Goal: Task Accomplishment & Management: Use online tool/utility

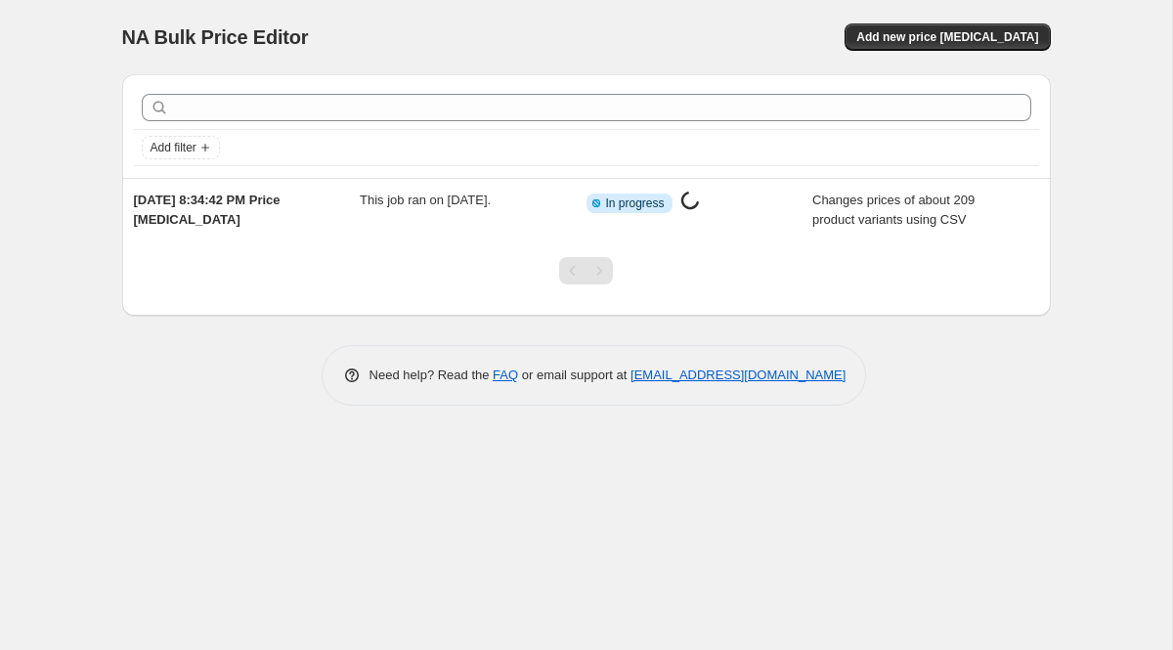
click at [281, 41] on span "NA Bulk Price Editor" at bounding box center [215, 37] width 187 height 22
click at [438, 53] on div "NA Bulk Price Editor. This page is ready NA Bulk Price Editor Add new price [ME…" at bounding box center [586, 37] width 929 height 74
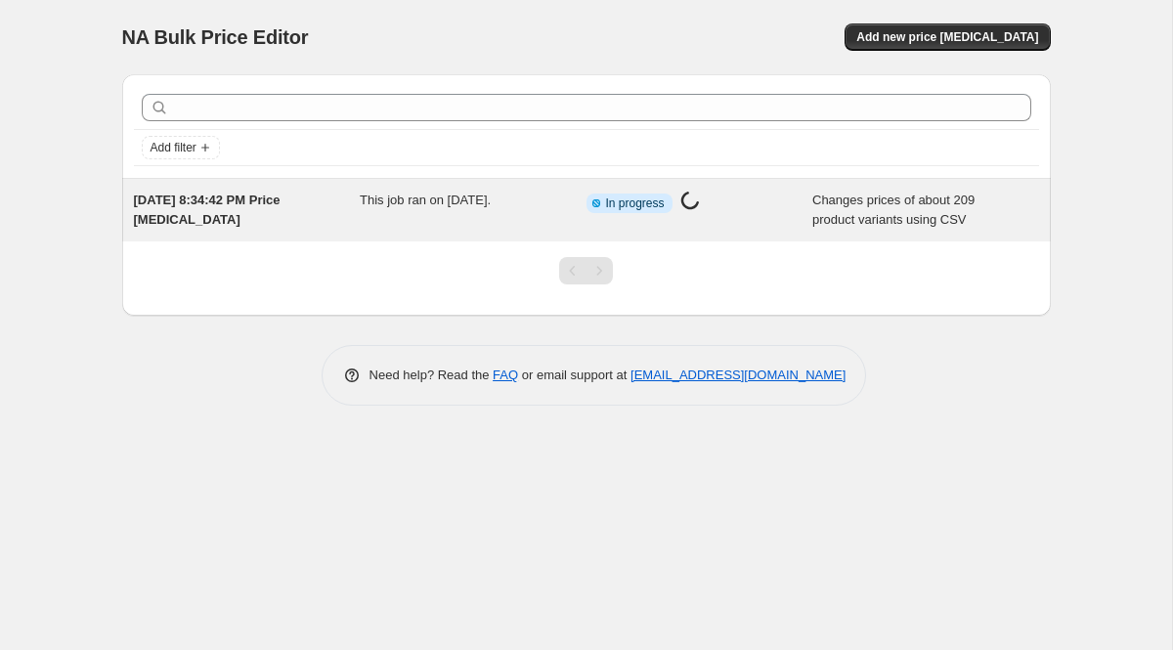
click at [634, 200] on span "In progress" at bounding box center [635, 204] width 59 height 16
